Goal: Task Accomplishment & Management: Manage account settings

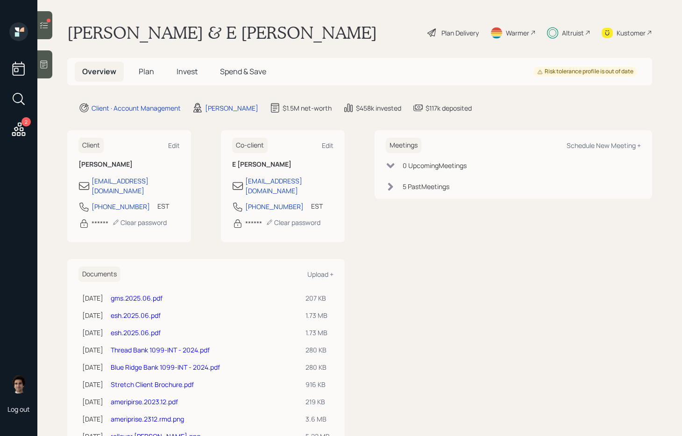
click at [163, 75] on div "Overview Plan Invest Spend & Save" at bounding box center [174, 72] width 199 height 20
click at [141, 78] on h5 "Plan" at bounding box center [146, 72] width 30 height 20
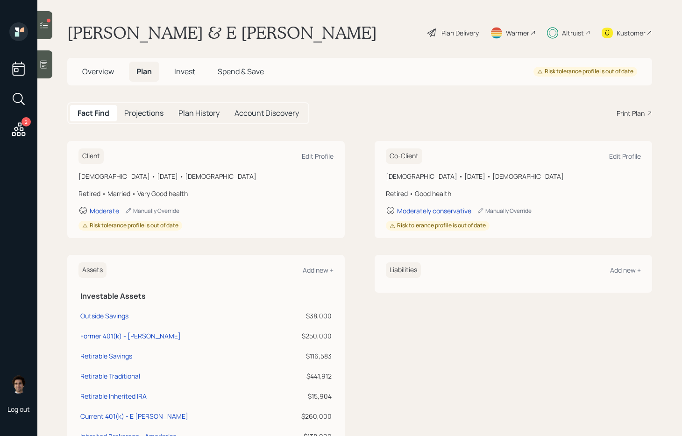
click at [181, 60] on div "Overview Plan Invest Spend & Save Risk tolerance profile is out of date" at bounding box center [359, 72] width 585 height 28
click at [181, 69] on span "Invest" at bounding box center [184, 71] width 21 height 10
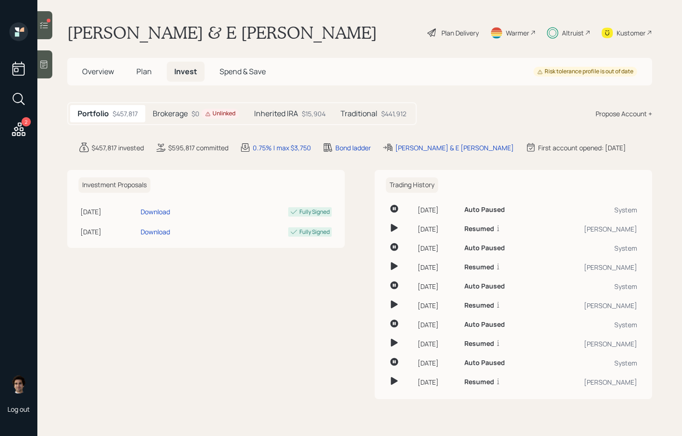
click at [214, 116] on div "Unlinked" at bounding box center [220, 114] width 30 height 8
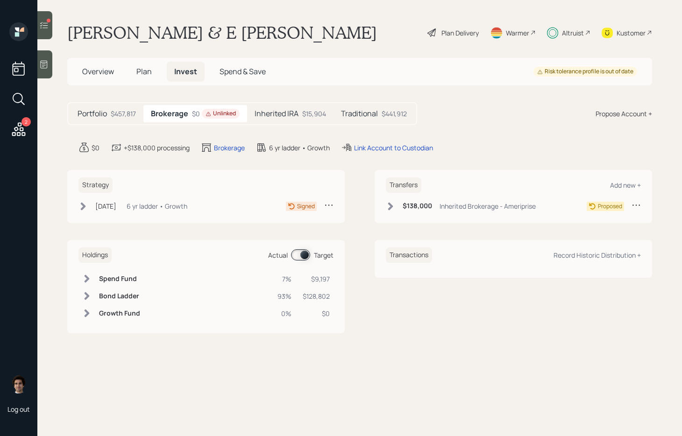
click at [410, 209] on h6 "$138,000" at bounding box center [416, 206] width 29 height 8
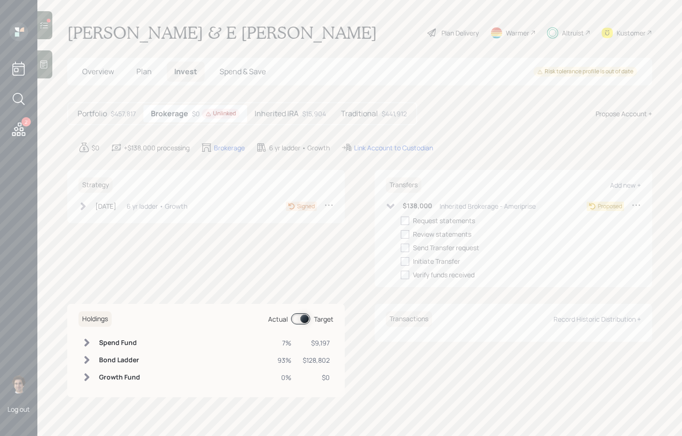
click at [410, 208] on h6 "$138,000" at bounding box center [416, 206] width 29 height 8
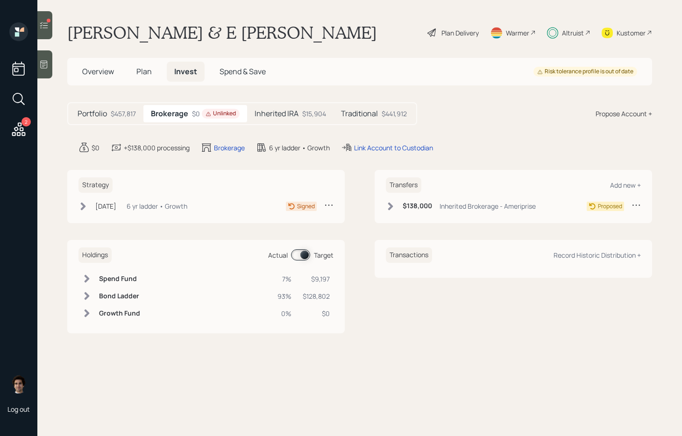
click at [626, 113] on div "Propose Account +" at bounding box center [623, 114] width 56 height 10
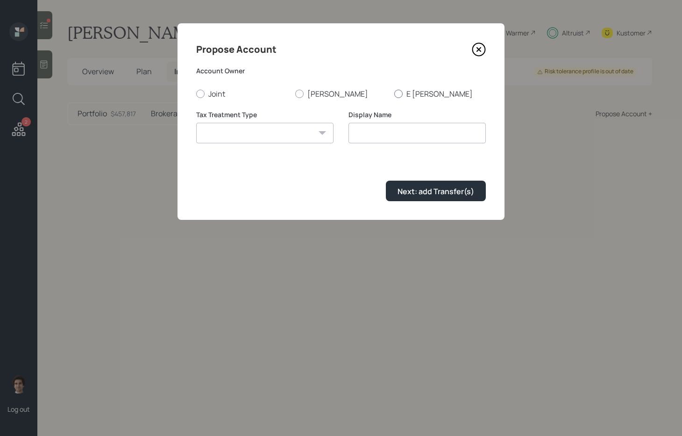
click at [424, 93] on label "E [PERSON_NAME]" at bounding box center [440, 94] width 92 height 10
click at [394, 93] on input "E [PERSON_NAME]" at bounding box center [394, 93] width 0 height 0
radio input "true"
click at [229, 125] on select "[PERSON_NAME] Taxable Traditional" at bounding box center [264, 133] width 137 height 21
click at [281, 134] on select "[PERSON_NAME] Taxable Traditional" at bounding box center [264, 133] width 137 height 21
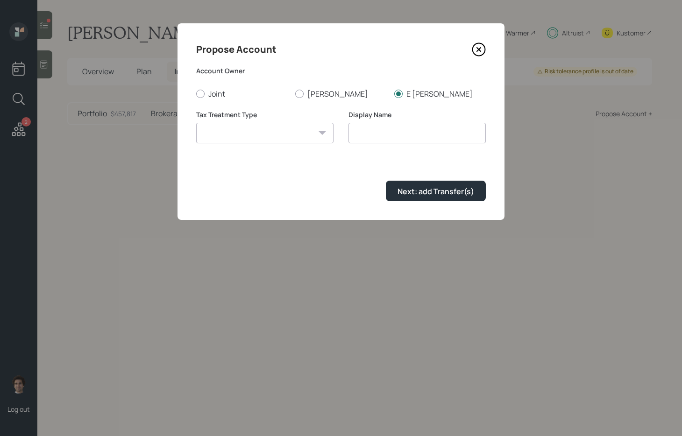
select select "traditional"
click at [196, 123] on select "[PERSON_NAME] Taxable Traditional" at bounding box center [264, 133] width 137 height 21
click at [380, 135] on input "Traditional" at bounding box center [416, 133] width 137 height 21
type input "E"
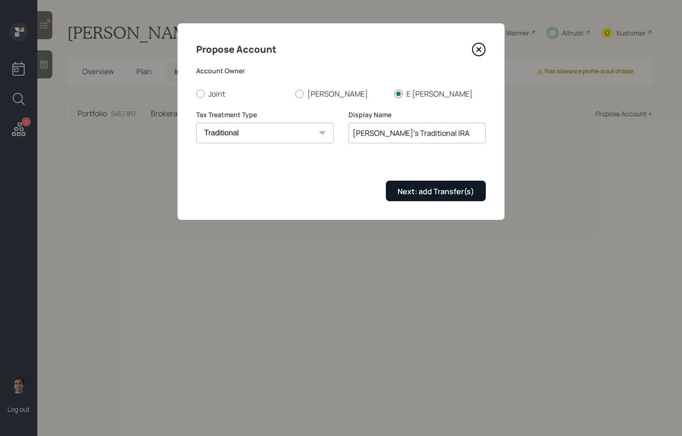
type input "[PERSON_NAME]'s Traditional IRA"
click at [446, 184] on button "Next: add Transfer(s)" at bounding box center [436, 191] width 100 height 20
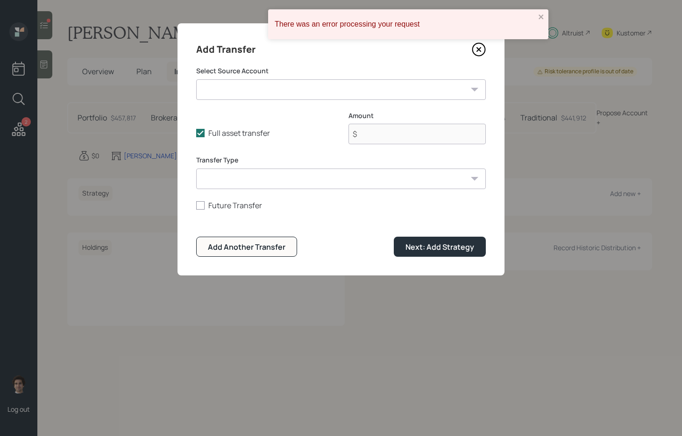
click at [306, 92] on select "Outside Savings ($38,000 | Checking / Savings) Former 401(k) - [PERSON_NAME] ($…" at bounding box center [340, 89] width 289 height 21
select select "006915e6-18d6-45ac-923c-76d3c5ed0994"
click at [196, 79] on select "Outside Savings ($38,000 | Checking / Savings) Former 401(k) - [PERSON_NAME] ($…" at bounding box center [340, 89] width 289 height 21
type input "$ 260,000"
click at [417, 252] on div "Next: Add Strategy" at bounding box center [439, 247] width 69 height 10
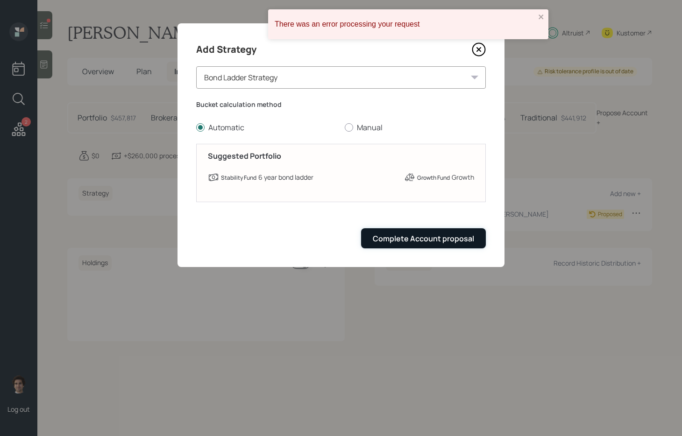
click at [409, 247] on button "Complete Account proposal" at bounding box center [423, 238] width 125 height 20
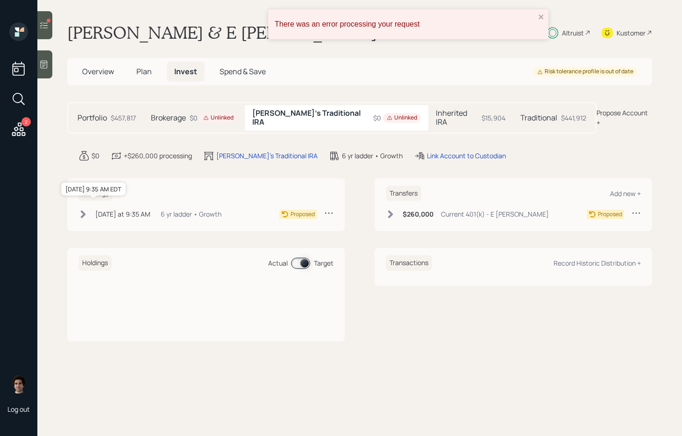
click at [114, 209] on div "[DATE] at 9:35 AM" at bounding box center [122, 214] width 55 height 10
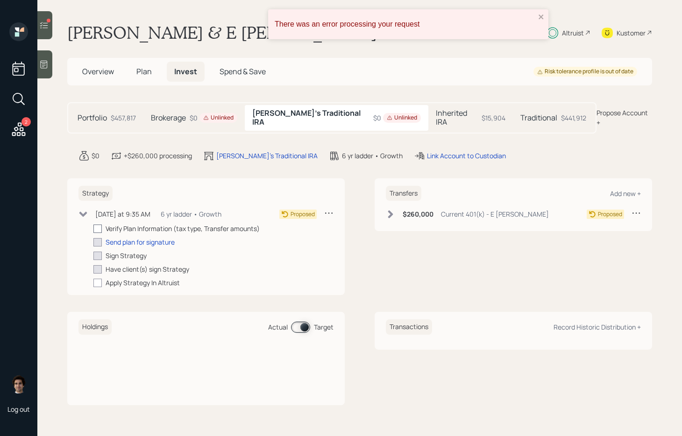
click at [98, 225] on div at bounding box center [97, 229] width 8 height 8
click at [93, 228] on input "checkbox" at bounding box center [93, 228] width 0 height 0
checkbox input "true"
click at [430, 211] on h6 "$260,000" at bounding box center [417, 215] width 31 height 8
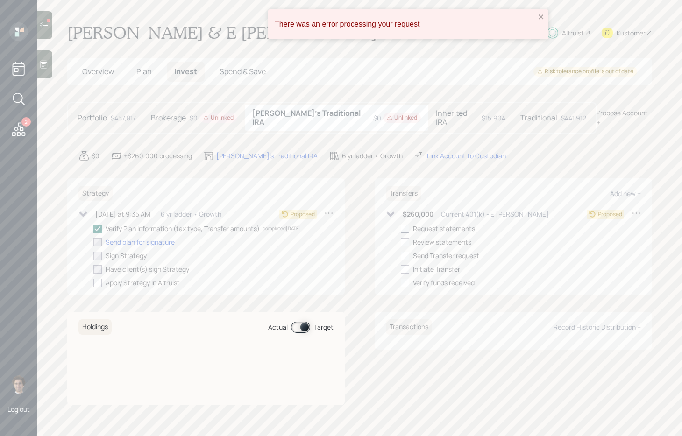
click at [403, 225] on div at bounding box center [405, 229] width 8 height 8
click at [401, 228] on input "checkbox" at bounding box center [400, 228] width 0 height 0
checkbox input "true"
click at [432, 211] on h6 "$260,000" at bounding box center [417, 215] width 31 height 8
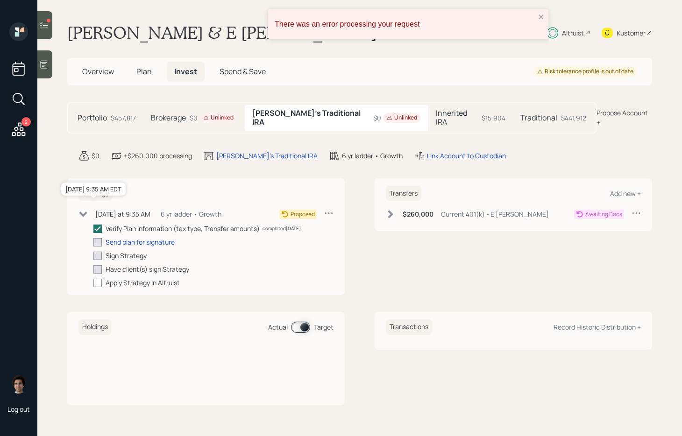
click at [132, 209] on div "[DATE] at 9:35 AM" at bounding box center [122, 214] width 55 height 10
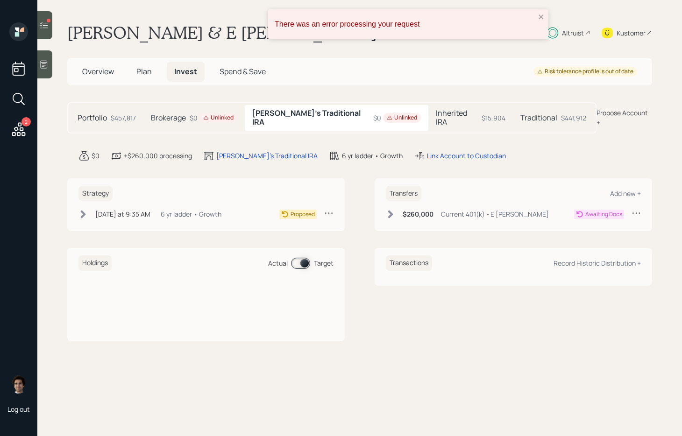
click at [548, 18] on main "[PERSON_NAME] & E [PERSON_NAME] Plan Delivery Warmer Altruist Kustomer Overview…" at bounding box center [359, 218] width 644 height 436
click at [547, 18] on div "There was an error processing your request" at bounding box center [408, 24] width 280 height 30
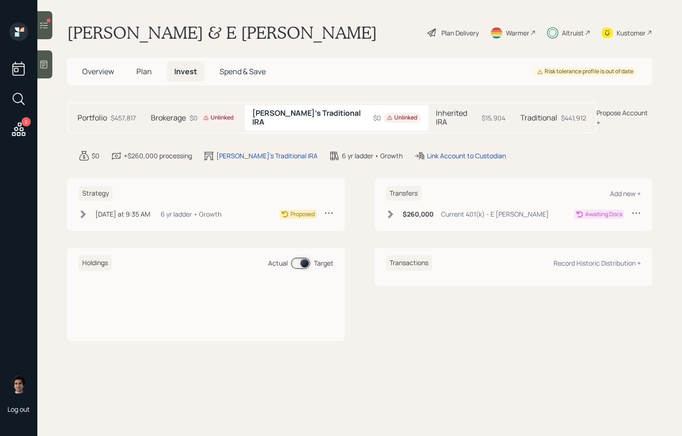
click at [406, 153] on main "[PERSON_NAME] & E [PERSON_NAME] Plan Delivery Warmer Altruist Kustomer Overview…" at bounding box center [359, 218] width 644 height 436
click at [414, 150] on div "Link Account to Custodian" at bounding box center [460, 155] width 92 height 11
click at [427, 151] on div "Link Account to Custodian" at bounding box center [466, 156] width 79 height 10
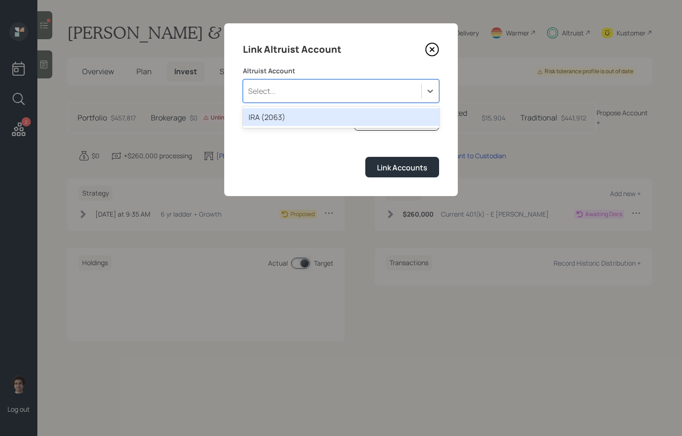
click at [346, 79] on div "Select..." at bounding box center [341, 90] width 196 height 23
click at [339, 120] on div "IRA (2063)" at bounding box center [341, 117] width 196 height 18
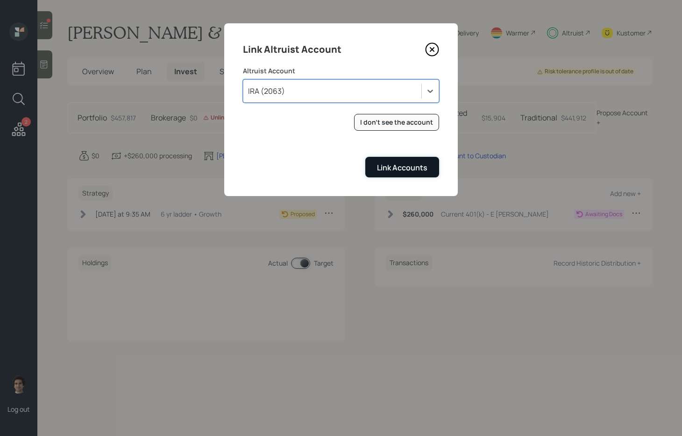
click at [374, 174] on button "Link Accounts" at bounding box center [402, 167] width 74 height 20
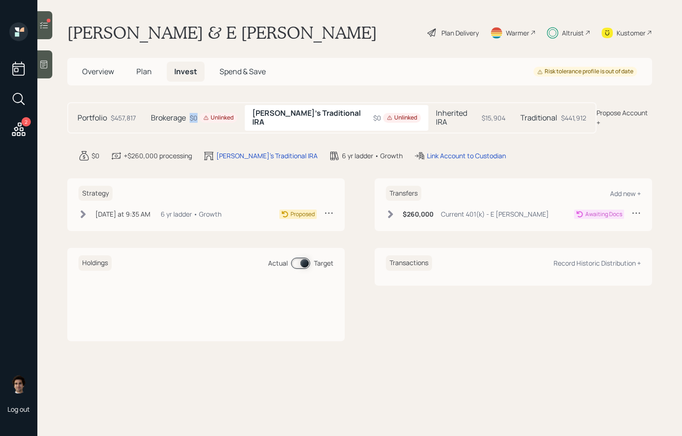
click at [197, 113] on div "$0 Unlinked" at bounding box center [214, 118] width 48 height 10
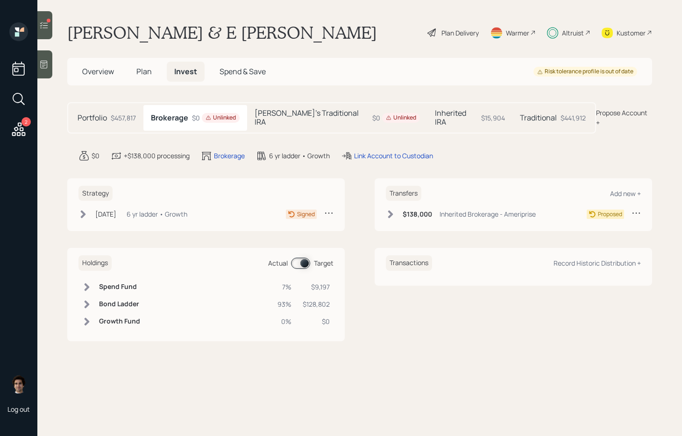
click at [377, 153] on div "Link Account to Custodian" at bounding box center [387, 155] width 92 height 11
click at [378, 151] on div "Link Account to Custodian" at bounding box center [393, 156] width 79 height 10
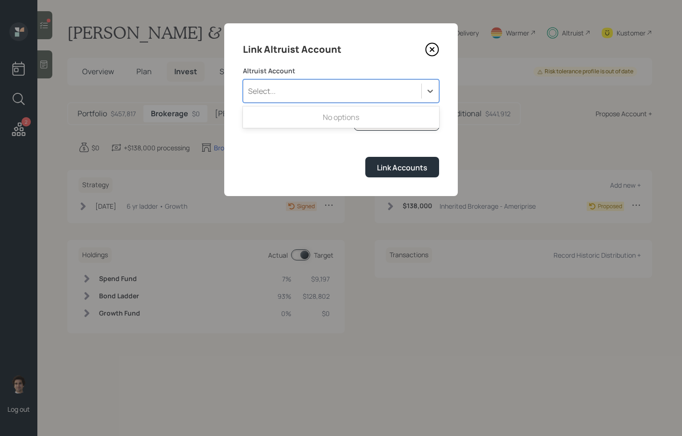
click at [377, 86] on div "Select..." at bounding box center [332, 91] width 178 height 16
click at [330, 176] on div "Link Accounts" at bounding box center [341, 167] width 196 height 20
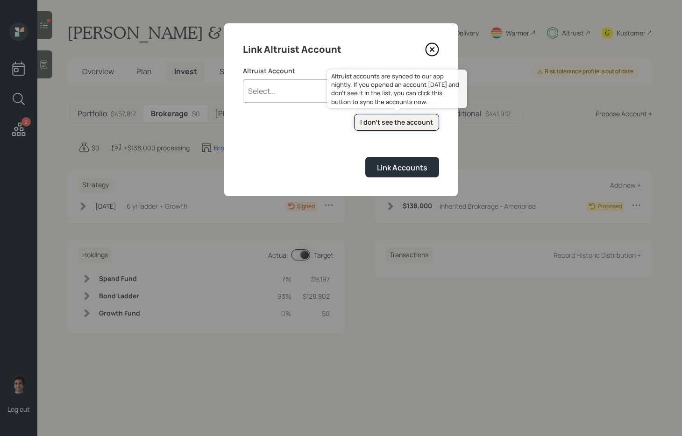
click at [376, 119] on div "I don't see the account" at bounding box center [396, 122] width 73 height 9
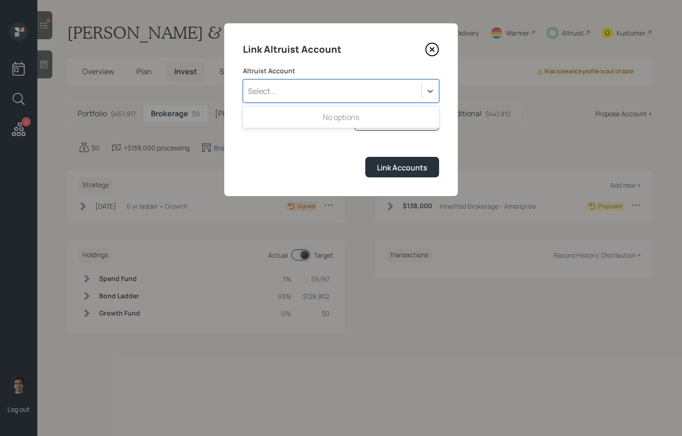
click at [364, 91] on div "Select..." at bounding box center [332, 91] width 178 height 16
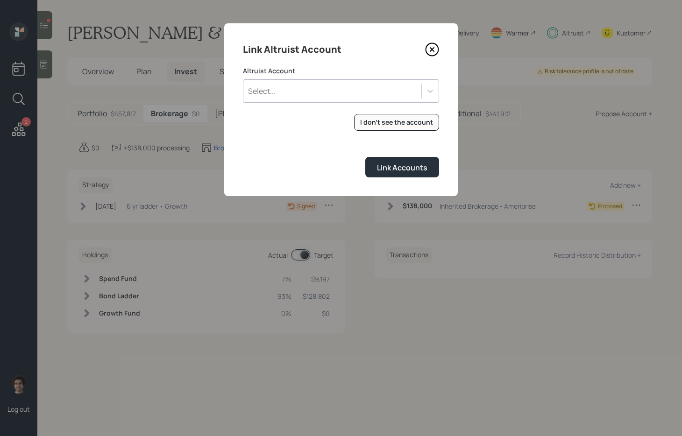
click at [298, 163] on div "Link Accounts" at bounding box center [341, 167] width 196 height 20
click at [386, 82] on div "Select..." at bounding box center [341, 90] width 196 height 23
drag, startPoint x: 294, startPoint y: 147, endPoint x: 374, endPoint y: 89, distance: 99.3
click at [294, 147] on form "Altruist Account Select... I don't see the account Altruist accounts are synced…" at bounding box center [341, 121] width 196 height 111
click at [432, 49] on icon at bounding box center [432, 50] width 4 height 4
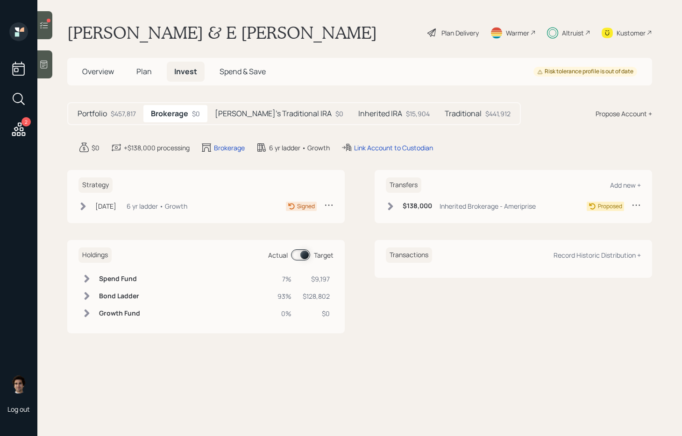
click at [287, 124] on div "Portfolio $457,817 Brokerage $0 [PERSON_NAME]'s Traditional IRA $0 Inherited IR…" at bounding box center [293, 113] width 453 height 23
click at [287, 113] on div "[PERSON_NAME]'s Traditional IRA $0" at bounding box center [278, 113] width 143 height 17
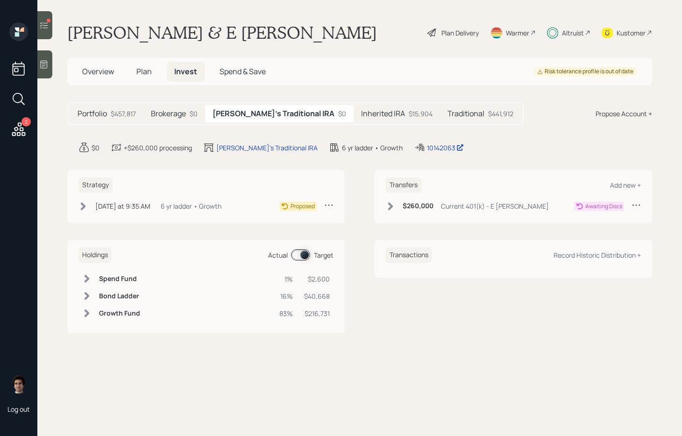
click at [447, 113] on h5 "Traditional" at bounding box center [465, 113] width 37 height 9
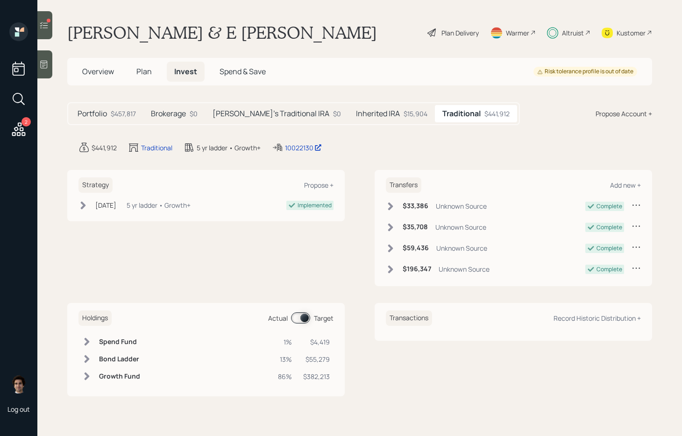
click at [280, 113] on h5 "[PERSON_NAME]'s Traditional IRA" at bounding box center [270, 113] width 117 height 9
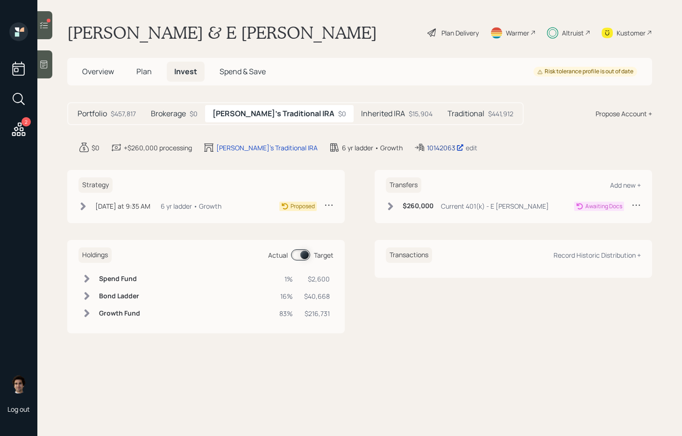
click at [427, 143] on div "10142063" at bounding box center [445, 148] width 37 height 10
click at [427, 146] on div "10142063" at bounding box center [445, 148] width 37 height 10
click at [427, 151] on div "10142063" at bounding box center [445, 148] width 37 height 10
click at [162, 204] on div "6 yr ladder • Growth" at bounding box center [191, 206] width 61 height 10
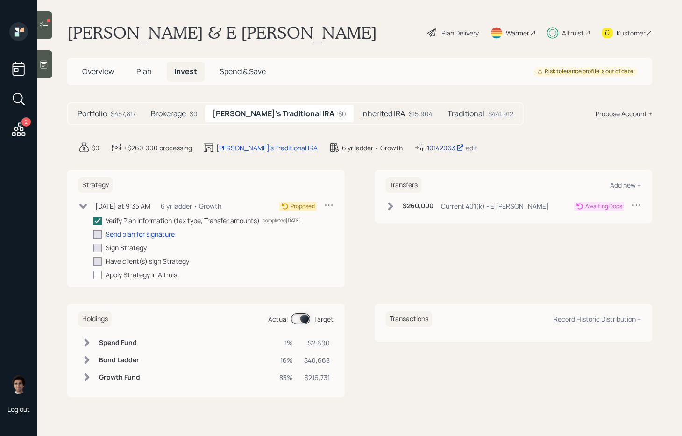
click at [427, 152] on div "10142063" at bounding box center [445, 148] width 37 height 10
click at [353, 107] on div "Inherited IRA $15,904" at bounding box center [396, 113] width 86 height 17
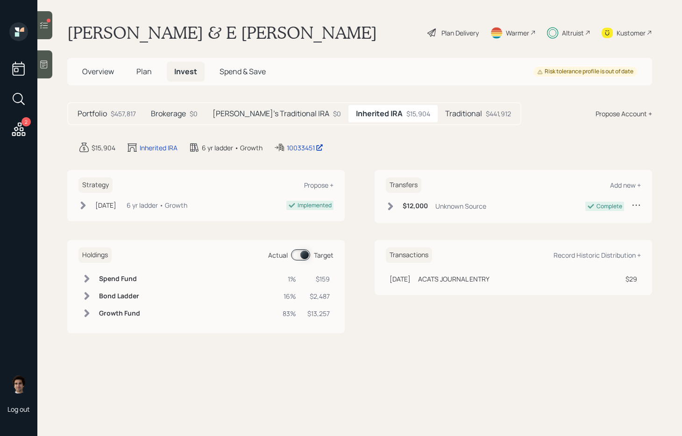
click at [295, 153] on main "[PERSON_NAME] & E [PERSON_NAME] Plan Delivery Warmer Altruist Kustomer Overview…" at bounding box center [359, 218] width 644 height 436
click at [295, 150] on div "10033451" at bounding box center [305, 148] width 36 height 10
click at [303, 141] on main "[PERSON_NAME] & E [PERSON_NAME] Plan Delivery Warmer Altruist Kustomer Overview…" at bounding box center [359, 218] width 644 height 436
click at [303, 148] on div "10033451" at bounding box center [305, 148] width 36 height 10
click at [176, 116] on h5 "Brokerage" at bounding box center [168, 113] width 35 height 9
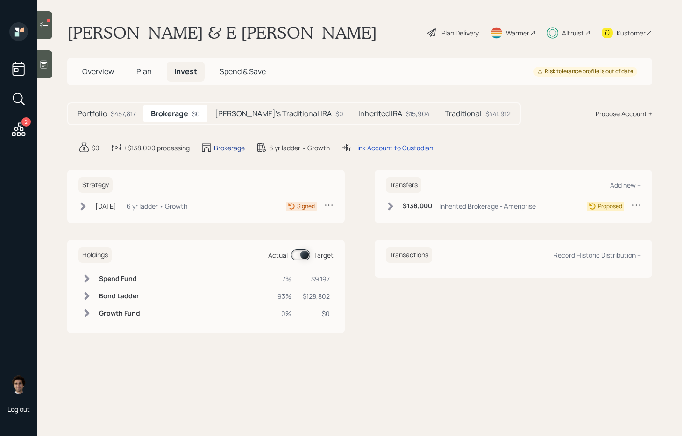
click at [215, 147] on div "Brokerage" at bounding box center [229, 148] width 31 height 10
select select "taxable"
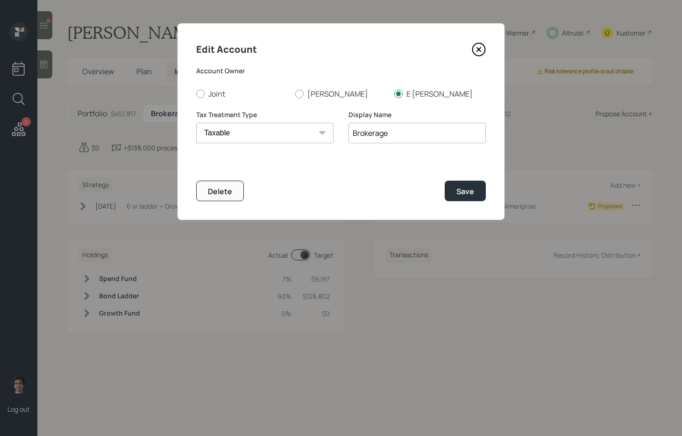
click at [247, 197] on div "Delete Save" at bounding box center [340, 191] width 289 height 20
click at [217, 197] on button "Delete" at bounding box center [220, 191] width 48 height 20
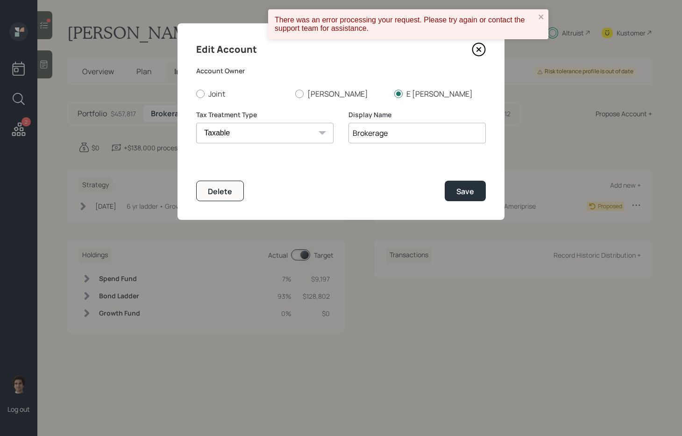
click at [477, 50] on icon at bounding box center [479, 50] width 4 height 4
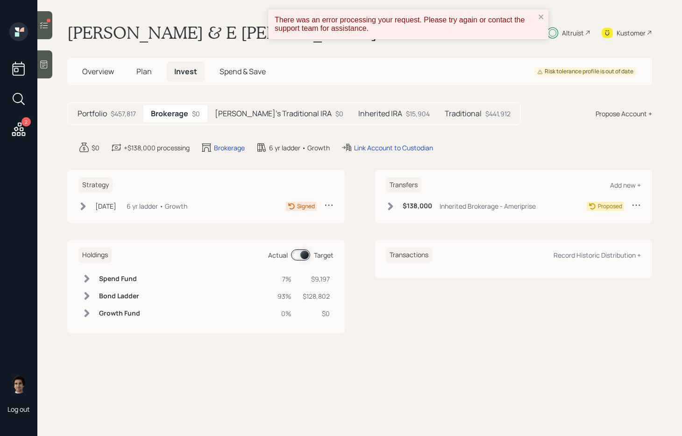
click at [452, 201] on div "Inherited Brokerage - Ameriprise" at bounding box center [487, 206] width 96 height 10
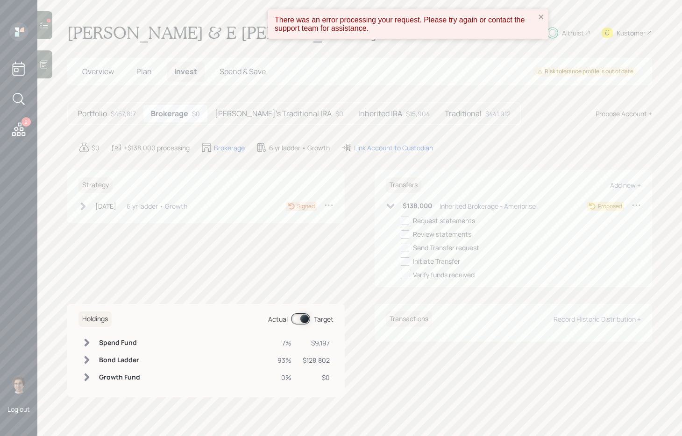
click at [95, 200] on div "[DATE] [DATE] 11:27 AM EDT 6 yr ladder • Growth" at bounding box center [132, 206] width 109 height 12
click at [102, 261] on icon at bounding box center [97, 261] width 8 height 8
click at [93, 261] on input "checkbox" at bounding box center [93, 261] width 0 height 0
checkbox input "true"
click at [101, 223] on div at bounding box center [97, 221] width 8 height 8
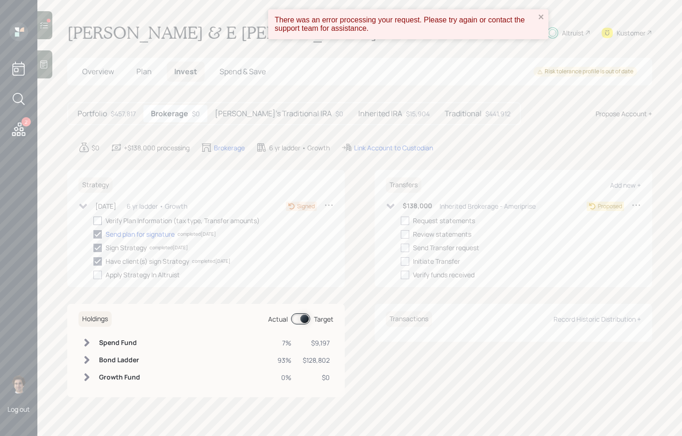
click at [93, 221] on input "checkbox" at bounding box center [93, 220] width 0 height 0
checkbox input "true"
click at [233, 147] on div "Brokerage" at bounding box center [229, 148] width 31 height 10
select select "taxable"
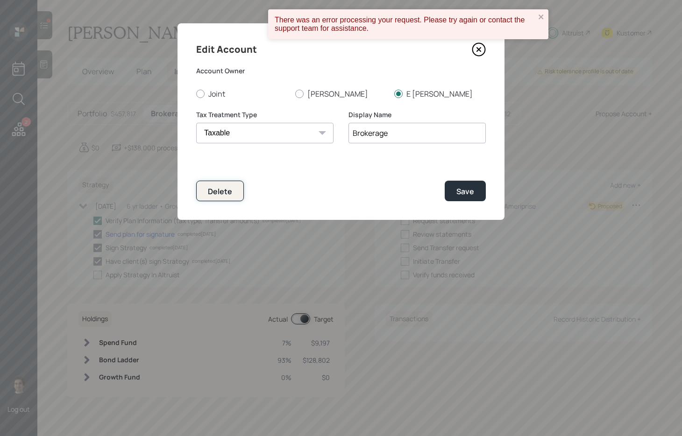
click at [232, 196] on button "Delete" at bounding box center [220, 191] width 48 height 20
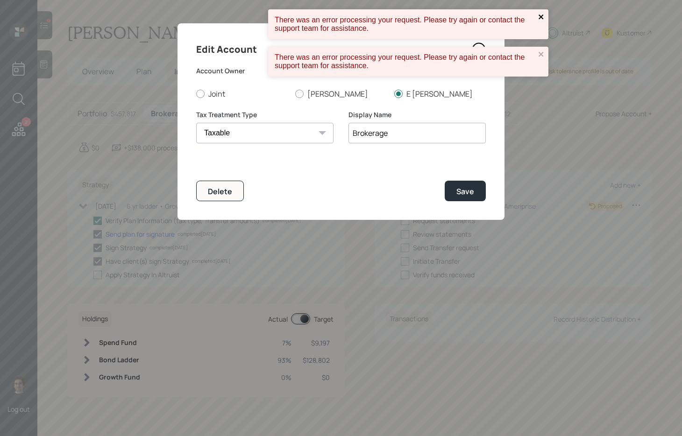
click at [541, 21] on button "close" at bounding box center [541, 17] width 7 height 9
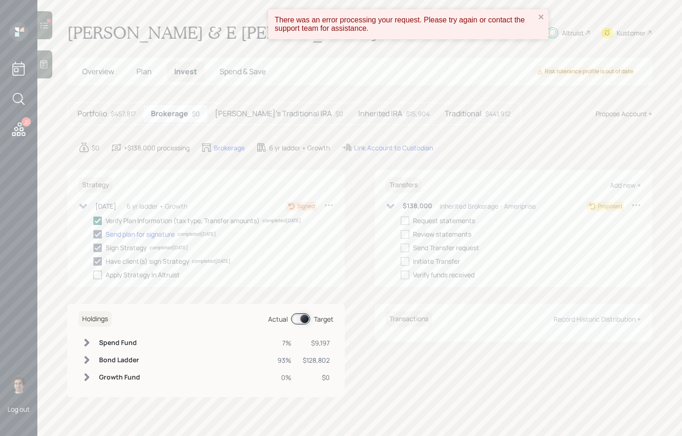
click at [105, 275] on label at bounding box center [99, 275] width 12 height 10
click at [93, 275] on input "checkbox" at bounding box center [93, 275] width 0 height 0
checkbox input "true"
click at [235, 149] on div "Brokerage" at bounding box center [229, 148] width 31 height 10
select select "taxable"
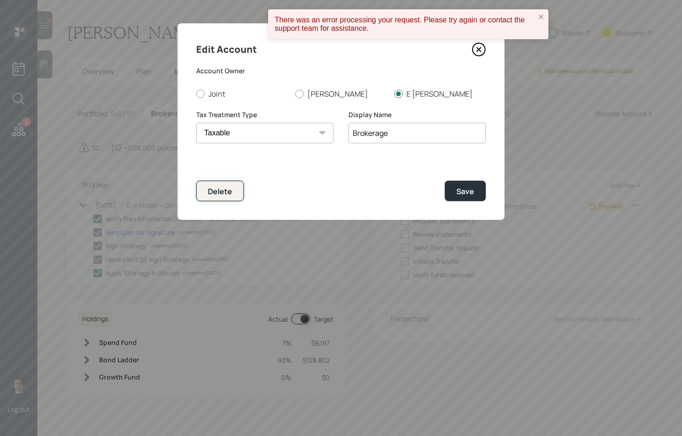
click at [226, 190] on div "Delete" at bounding box center [220, 191] width 24 height 10
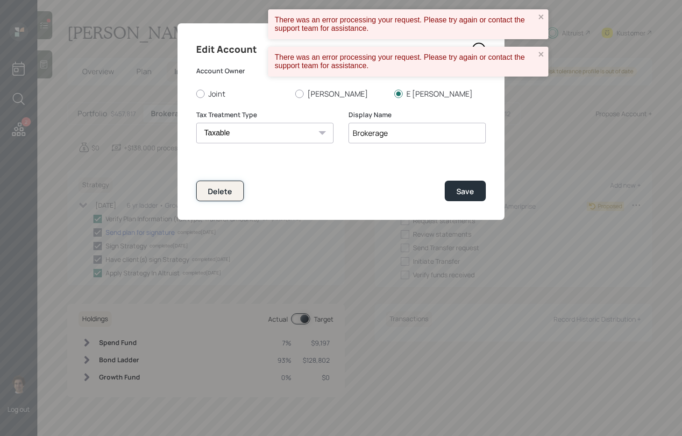
click at [226, 190] on div "Delete" at bounding box center [220, 191] width 24 height 10
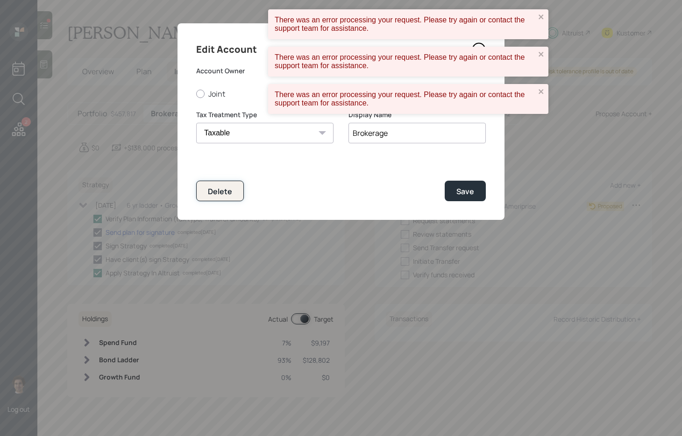
click at [226, 190] on div "Delete" at bounding box center [220, 191] width 24 height 10
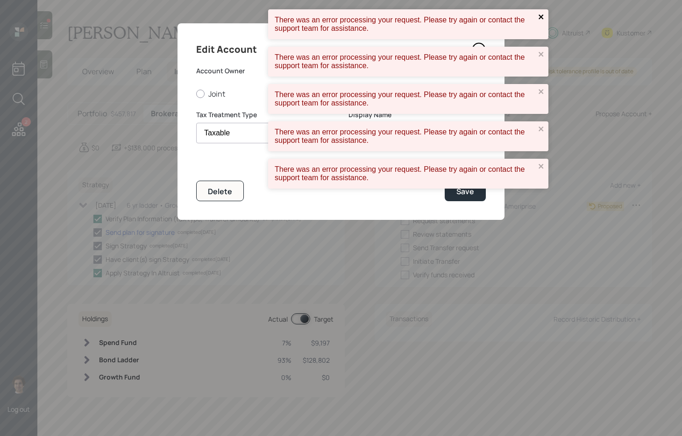
click at [539, 14] on icon "close" at bounding box center [540, 16] width 5 height 5
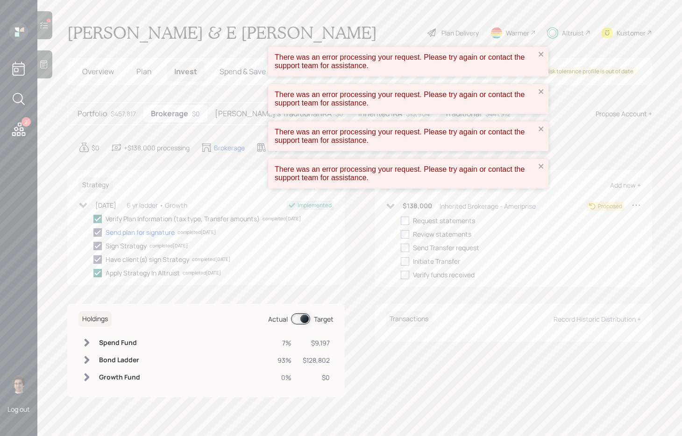
click at [539, 14] on main "[PERSON_NAME] & E [PERSON_NAME] Plan Delivery Warmer Altruist Kustomer Overview…" at bounding box center [359, 218] width 644 height 436
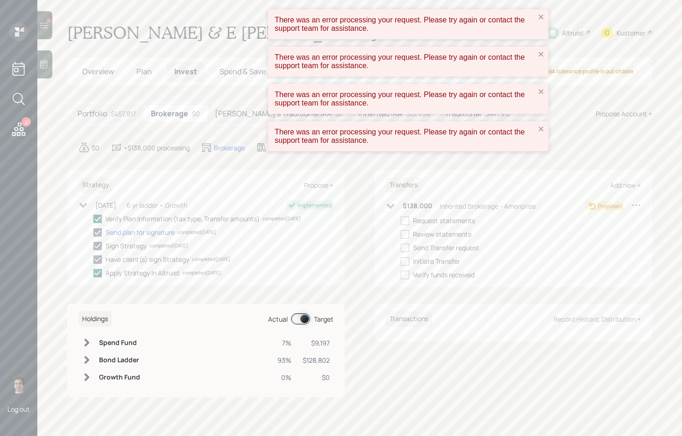
click at [535, 7] on main "[PERSON_NAME] & E [PERSON_NAME] Plan Delivery Warmer Altruist Kustomer Overview…" at bounding box center [359, 218] width 644 height 436
click at [535, 16] on div "There was an error processing your request. Please try again or contact the sup…" at bounding box center [405, 24] width 261 height 17
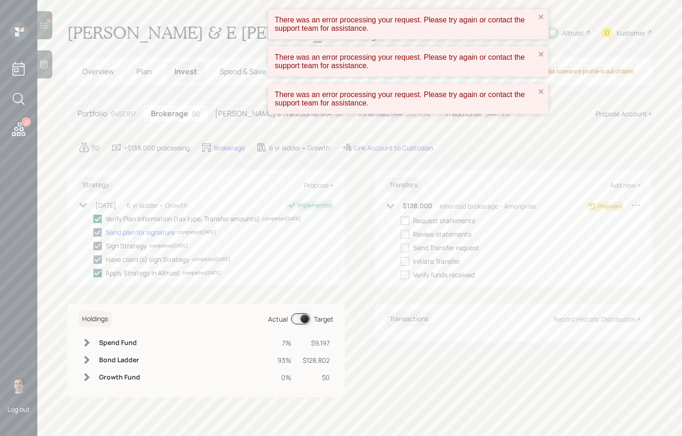
click at [537, 34] on div "There was an error processing your request. Please try again or contact the sup…" at bounding box center [341, 218] width 682 height 436
click at [537, 22] on div "There was an error processing your request. Please try again or contact the sup…" at bounding box center [405, 24] width 266 height 22
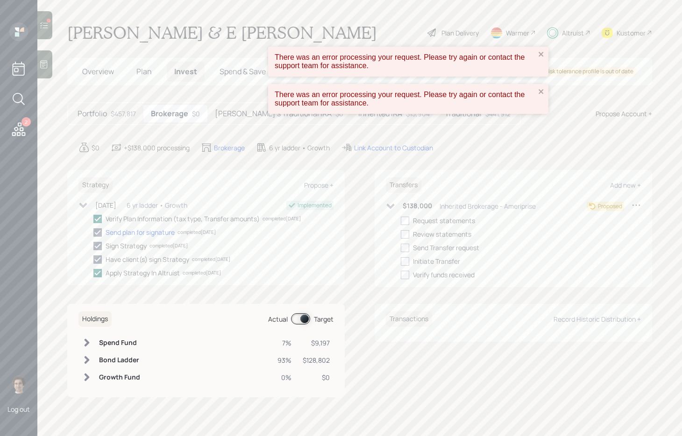
click at [535, 50] on div "There was an error processing your request. Please try again or contact the sup…" at bounding box center [408, 62] width 280 height 30
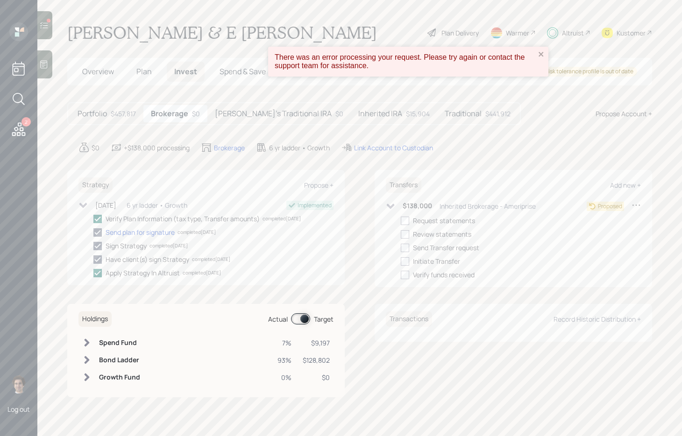
click at [535, 50] on div "There was an error processing your request. Please try again or contact the sup…" at bounding box center [408, 62] width 280 height 30
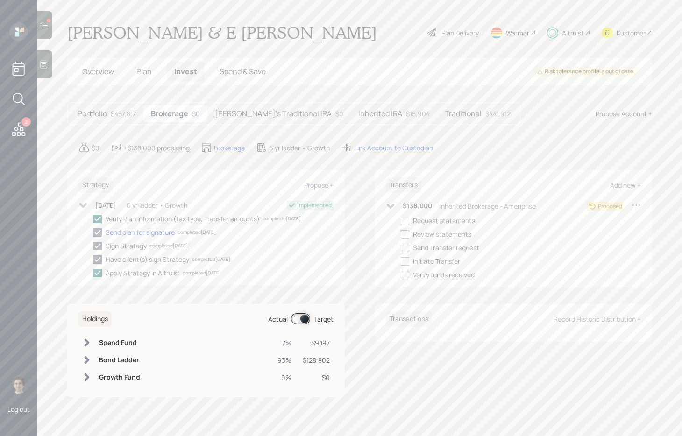
click at [634, 205] on icon at bounding box center [635, 204] width 9 height 9
click at [587, 236] on div "Edit transfer Cancel Transfer" at bounding box center [607, 227] width 75 height 25
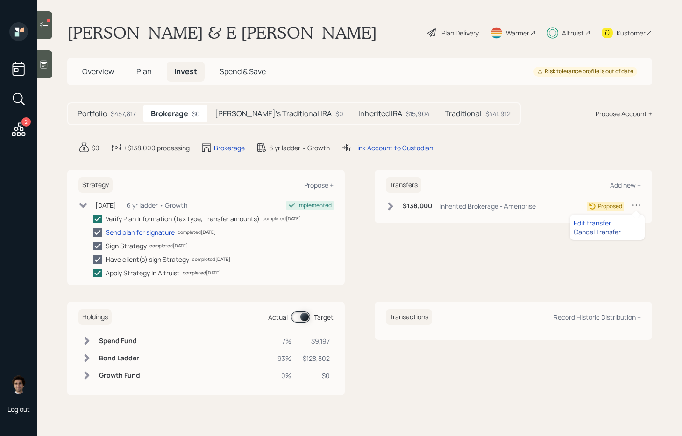
click at [606, 233] on div "Cancel Transfer" at bounding box center [606, 231] width 67 height 9
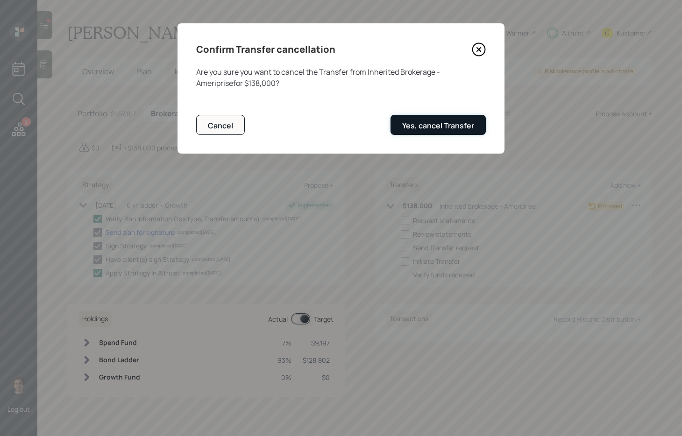
click at [418, 125] on div "Yes, cancel Transfer" at bounding box center [438, 125] width 72 height 10
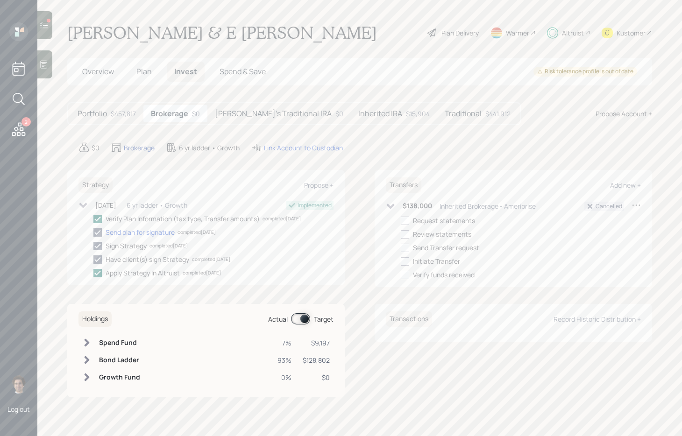
click at [141, 148] on div "Brokerage" at bounding box center [139, 148] width 31 height 10
select select "taxable"
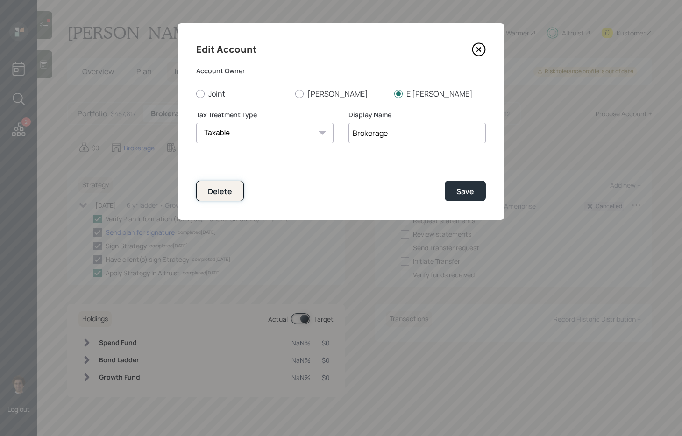
click at [210, 192] on div "Delete" at bounding box center [220, 191] width 24 height 10
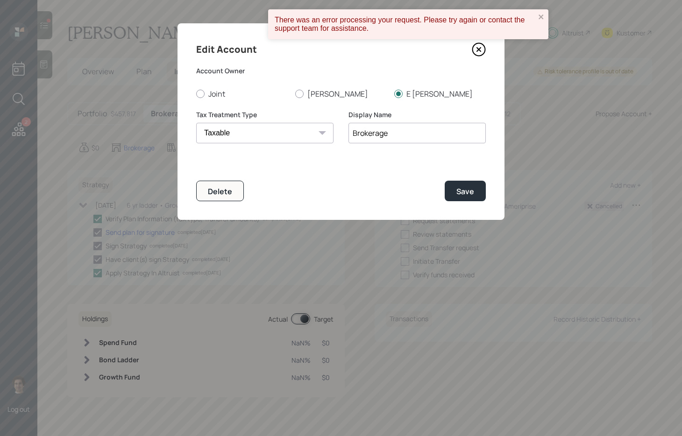
drag, startPoint x: 536, startPoint y: 14, endPoint x: 528, endPoint y: 16, distance: 9.2
click at [536, 14] on div "There was an error processing your request. Please try again or contact the sup…" at bounding box center [405, 24] width 266 height 22
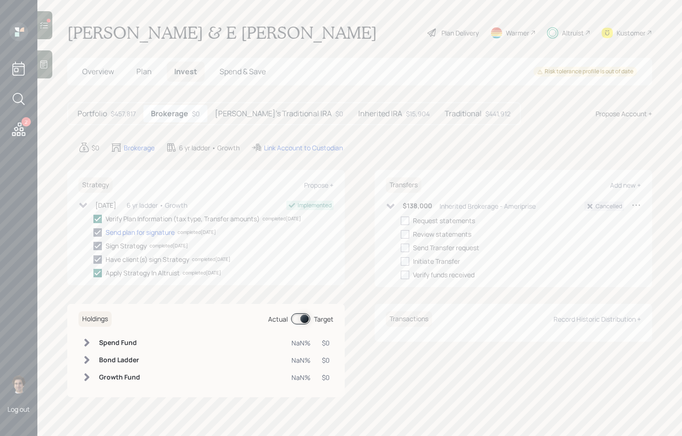
click at [117, 76] on h5 "Overview" at bounding box center [98, 72] width 47 height 20
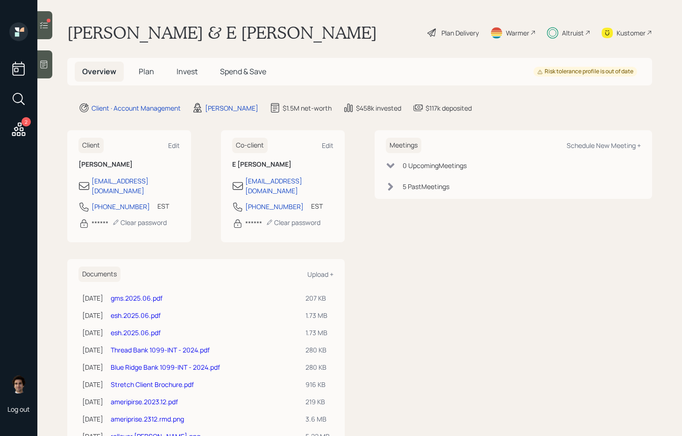
click at [462, 31] on div "Plan Delivery" at bounding box center [459, 33] width 37 height 10
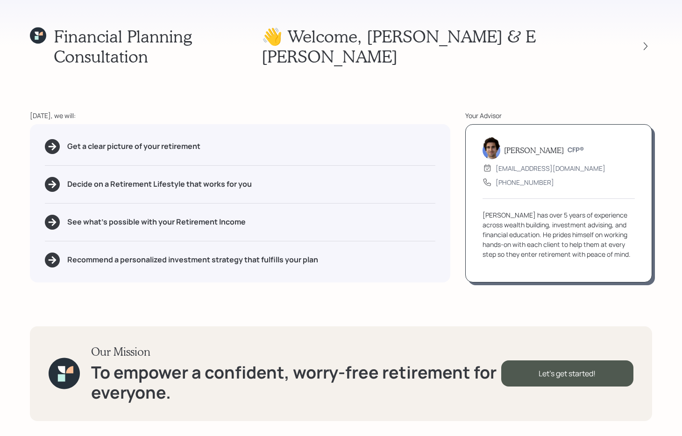
click at [652, 37] on div "Financial Planning Consultation 👋 Welcome , [PERSON_NAME] & E Sue [DATE], we wi…" at bounding box center [341, 218] width 682 height 436
click at [644, 42] on icon at bounding box center [645, 46] width 9 height 9
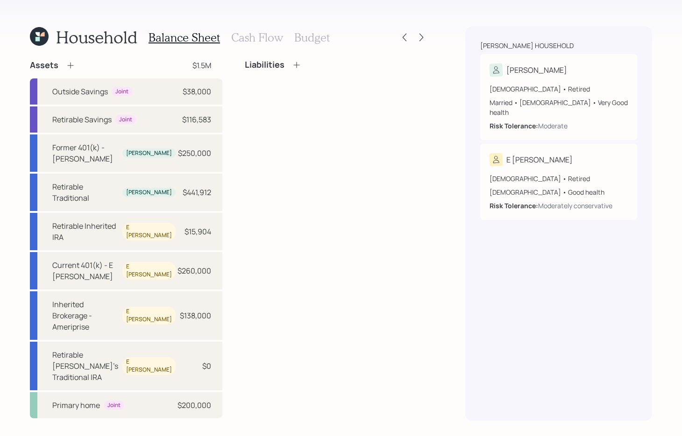
click at [415, 32] on div at bounding box center [421, 37] width 13 height 13
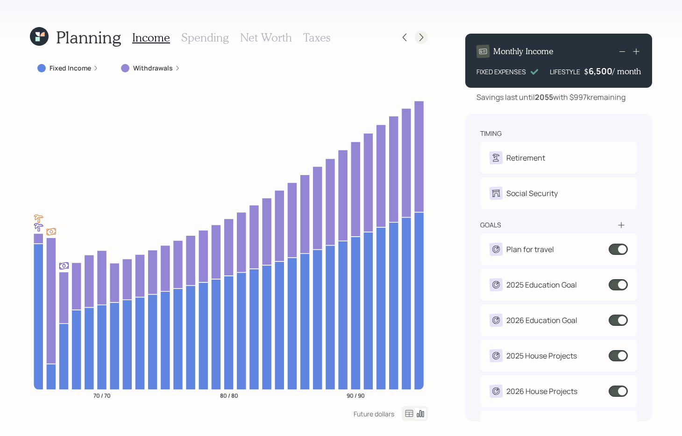
click at [417, 34] on icon at bounding box center [420, 37] width 9 height 9
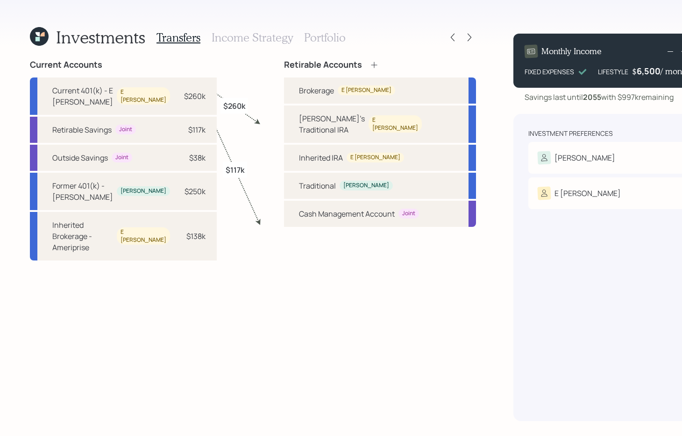
click at [465, 34] on icon at bounding box center [469, 37] width 9 height 9
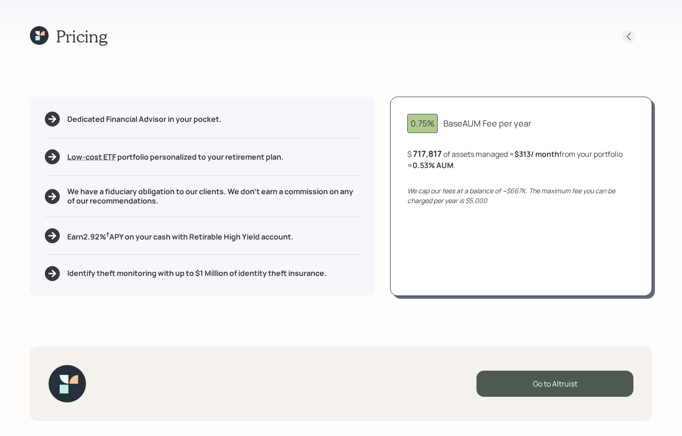
click at [628, 37] on icon at bounding box center [628, 36] width 9 height 9
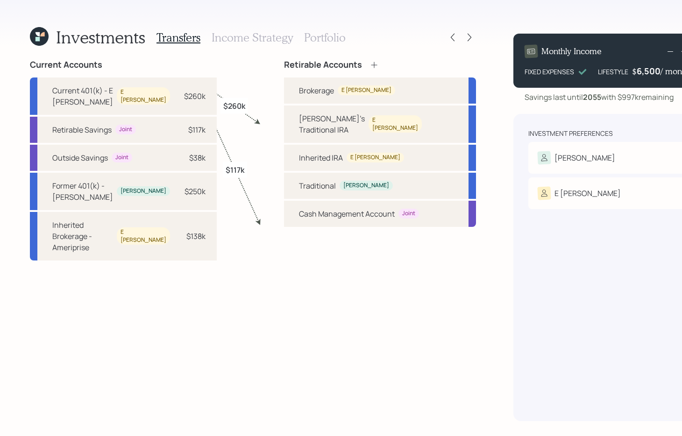
click at [339, 38] on h3 "Portfolio" at bounding box center [325, 38] width 42 height 14
